Goal: Task Accomplishment & Management: Use online tool/utility

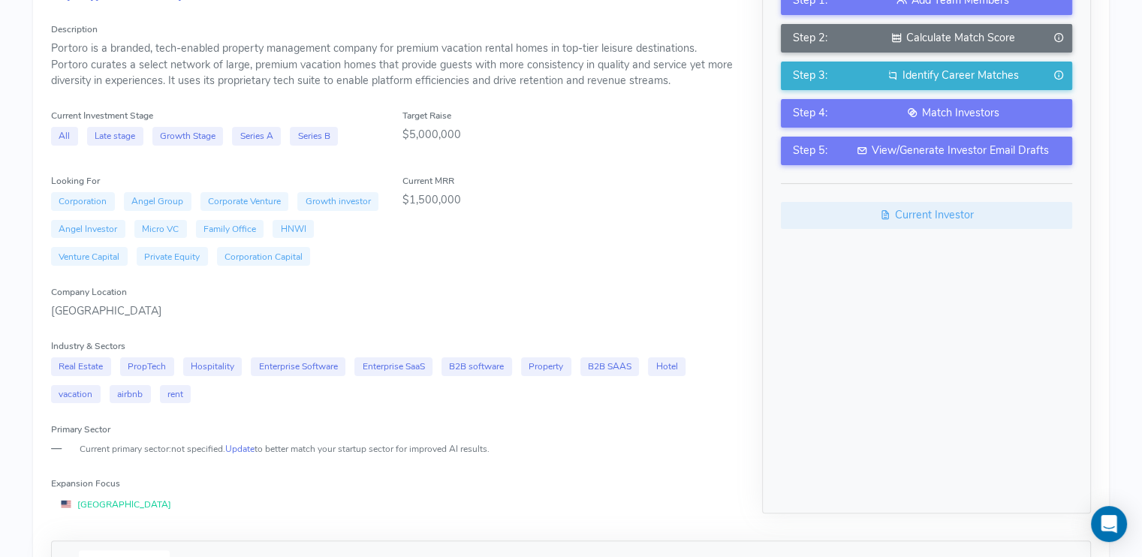
scroll to position [240, 0]
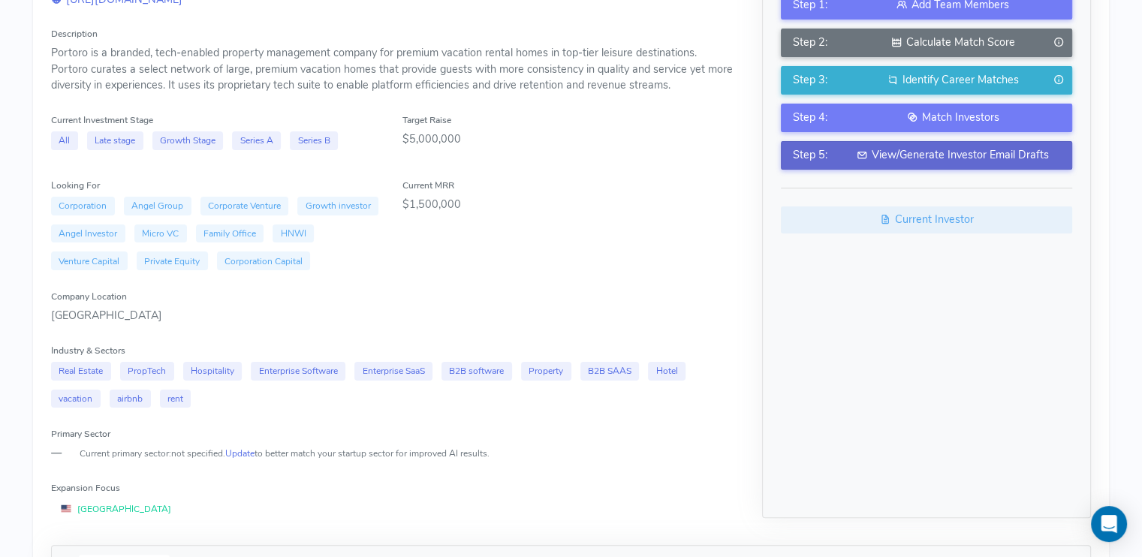
click at [945, 154] on div "View/Generate Investor Email Drafts" at bounding box center [954, 155] width 216 height 17
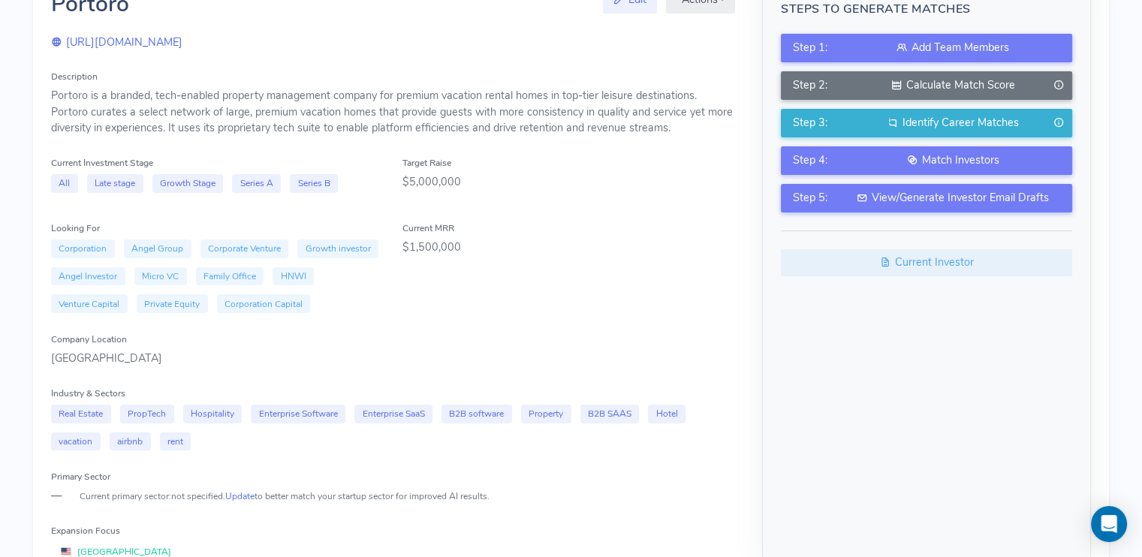
scroll to position [240, 0]
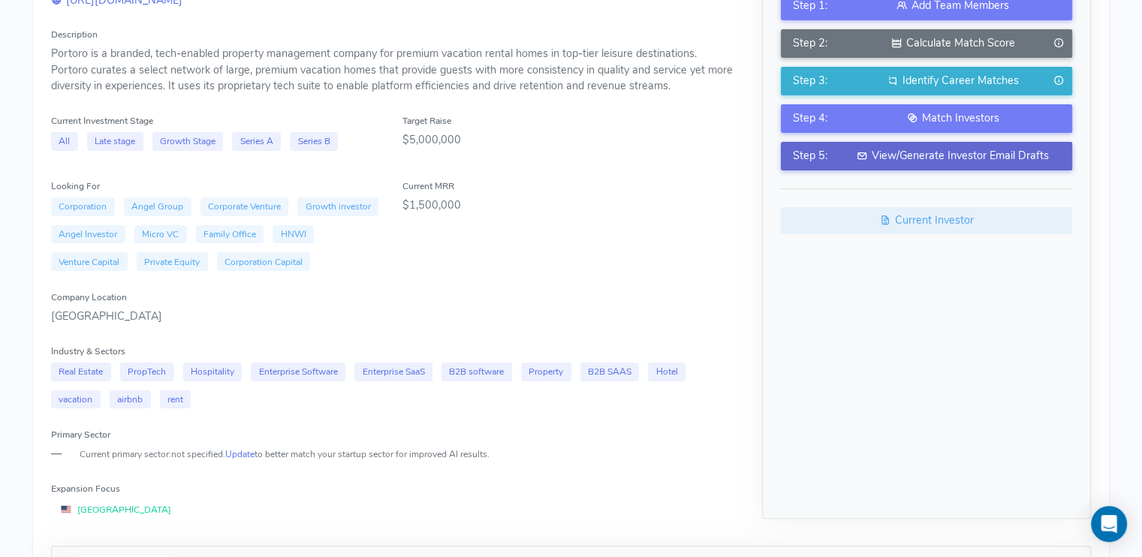
click at [883, 155] on div "View/Generate Investor Email Drafts" at bounding box center [954, 156] width 216 height 17
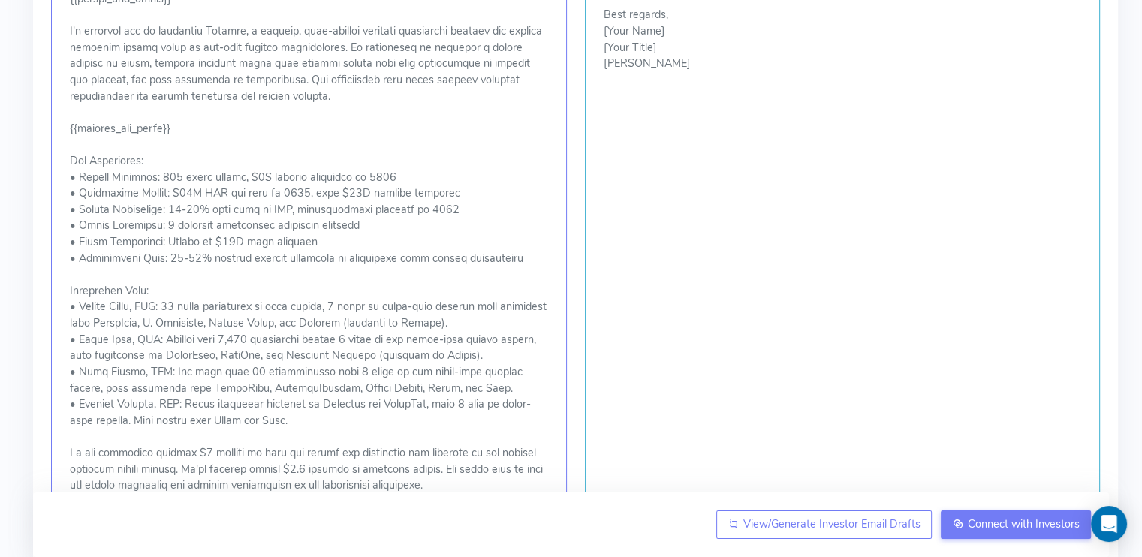
scroll to position [1008, 0]
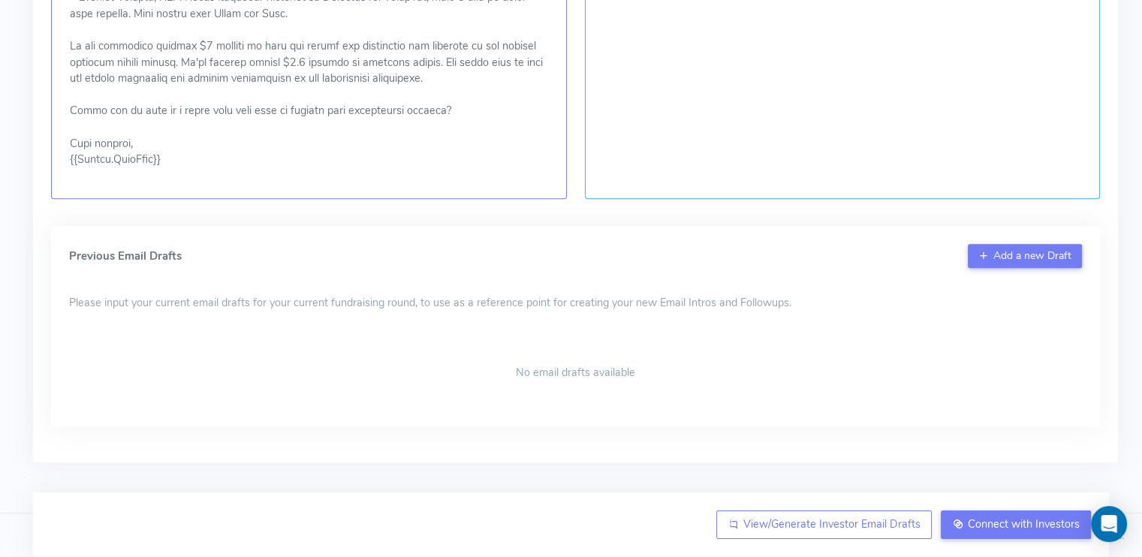
click at [464, 298] on span "Please input your current email drafts for your current fundraising round, to u…" at bounding box center [430, 303] width 723 height 17
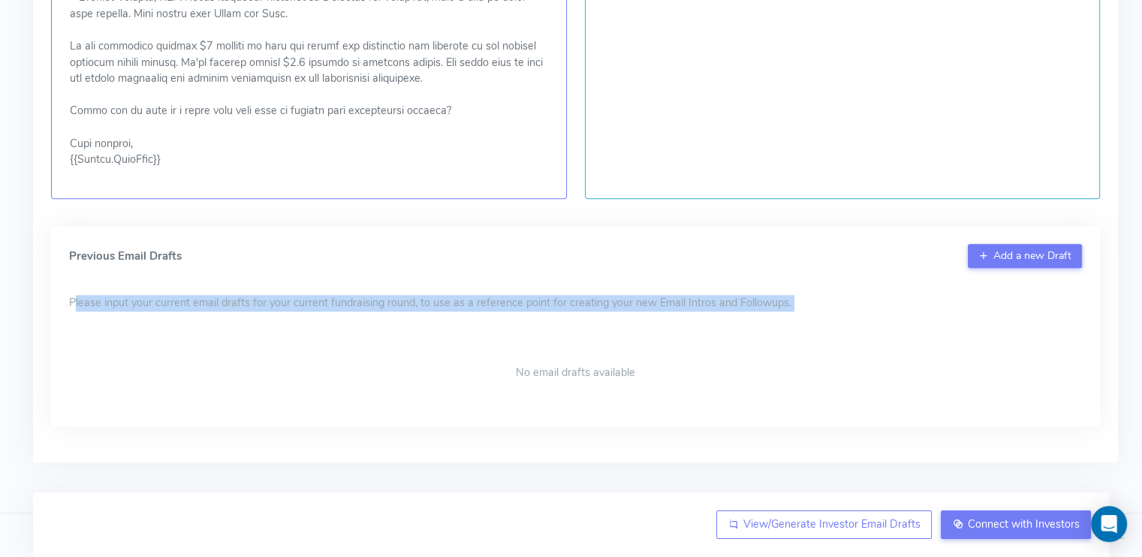
click at [464, 298] on span "Please input your current email drafts for your current fundraising round, to u…" at bounding box center [430, 303] width 723 height 17
copy span "Please input your current email drafts for your current fundraising round, to u…"
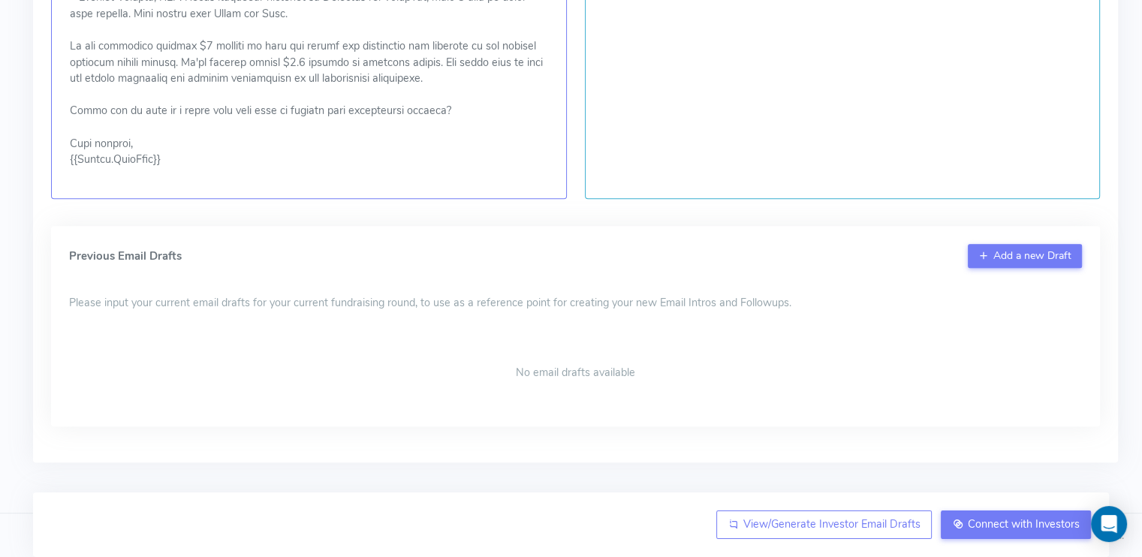
click at [545, 252] on div "Previous Email Drafts Add a new Draft" at bounding box center [575, 256] width 1013 height 24
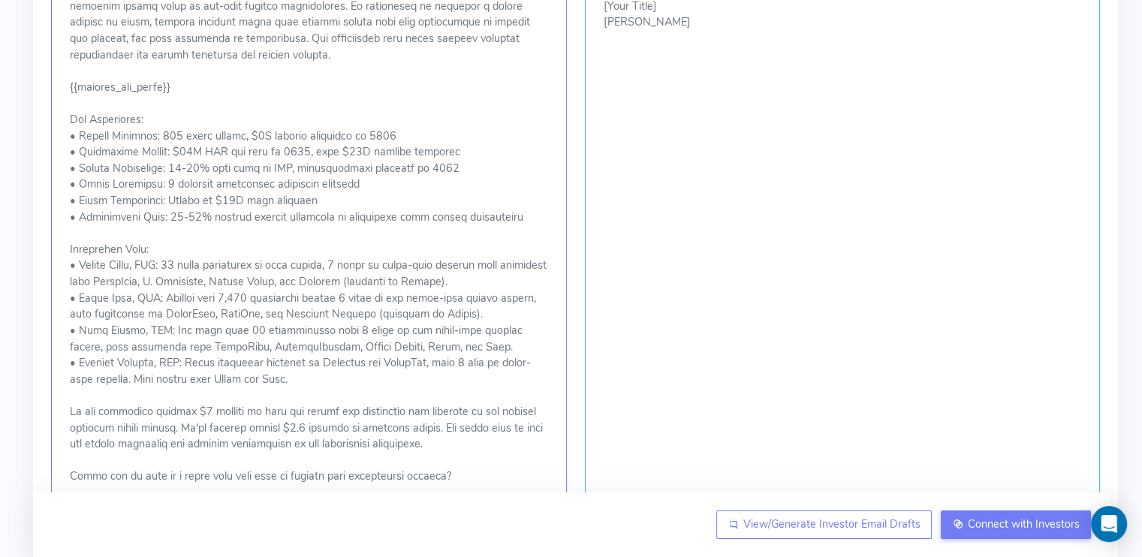
scroll to position [603, 0]
